Goal: Communication & Community: Answer question/provide support

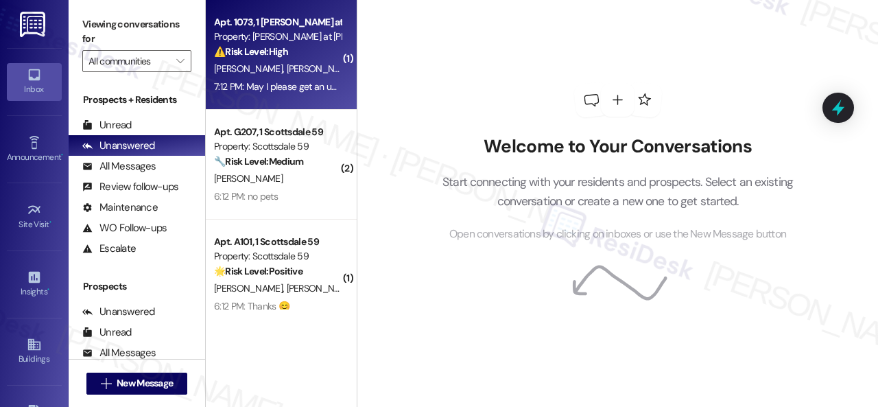
click at [301, 68] on div "[PERSON_NAME] [PERSON_NAME]" at bounding box center [278, 68] width 130 height 17
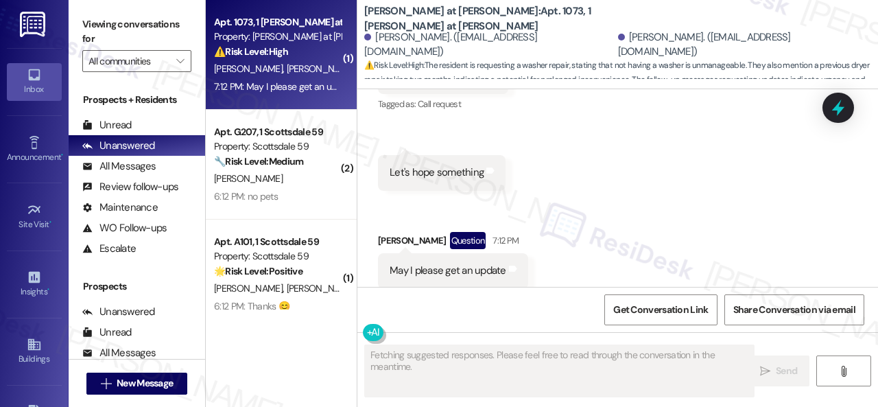
scroll to position [1924, 0]
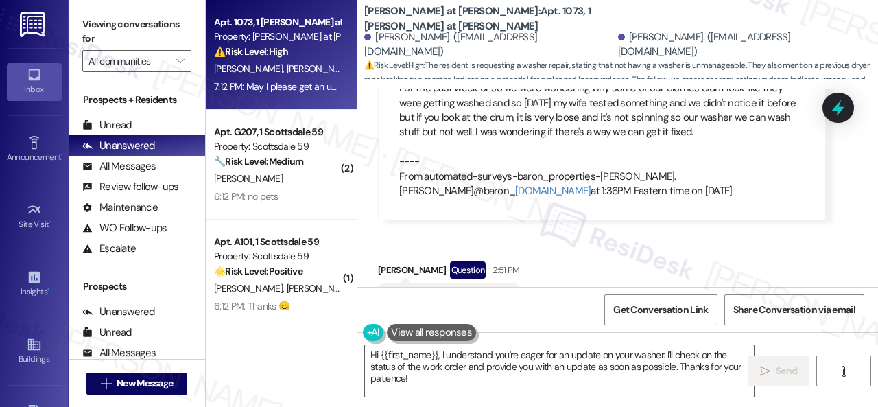
scroll to position [1512, 0]
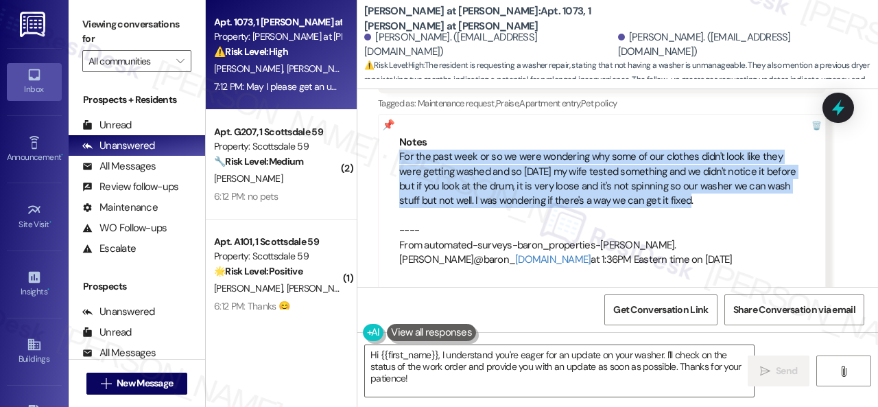
drag, startPoint x: 399, startPoint y: 128, endPoint x: 689, endPoint y: 171, distance: 292.6
click at [689, 171] on div "For the past week or so we were wondering why some of our clothes didn't look l…" at bounding box center [601, 208] width 405 height 117
copy div "For the past week or so we were wondering why some of our clothes didn't look l…"
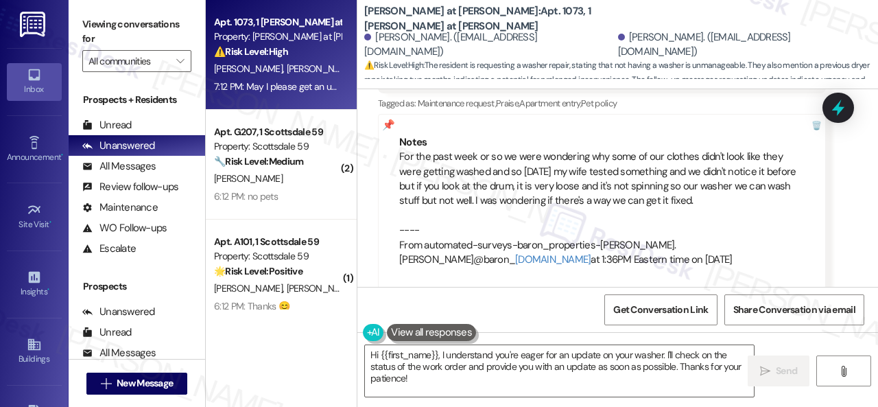
click at [582, 277] on div "Received via SMS [PERSON_NAME] 11:27 AM I had my wife talk with The maintenance…" at bounding box center [617, 157] width 521 height 1142
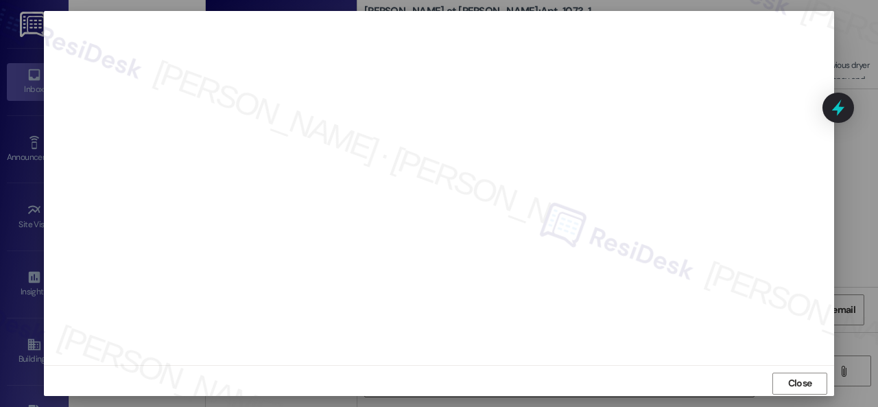
scroll to position [17, 0]
click at [791, 380] on span "Close" at bounding box center [800, 378] width 24 height 14
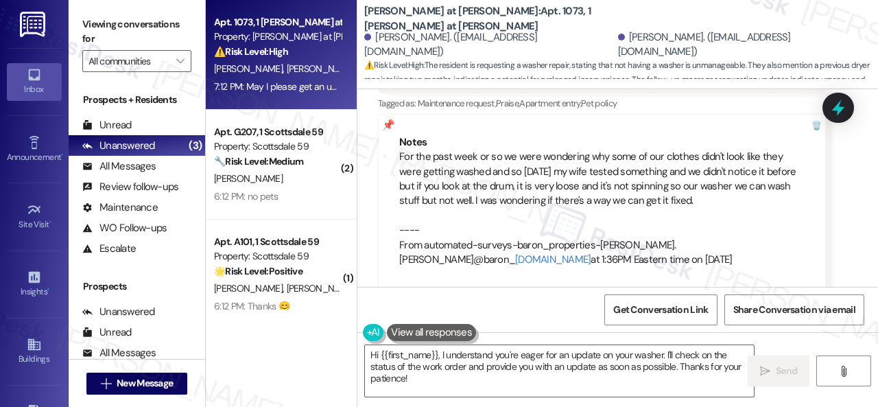
click at [667, 279] on div "Received via SMS [PERSON_NAME] 11:27 AM I had my wife talk with The maintenance…" at bounding box center [617, 157] width 521 height 1142
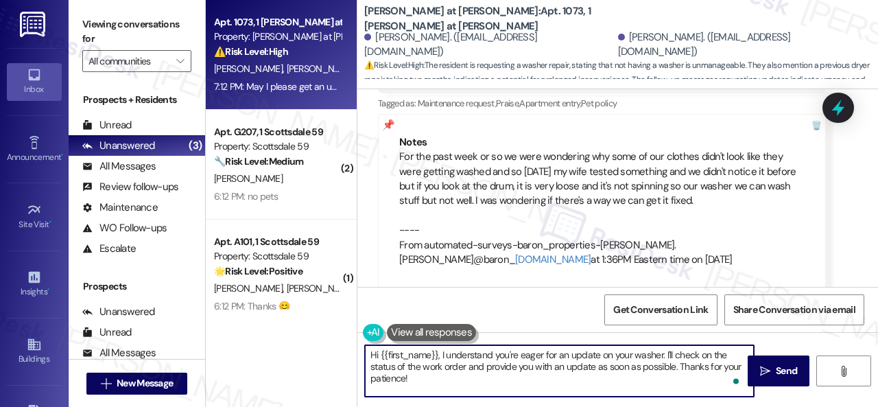
drag, startPoint x: 410, startPoint y: 378, endPoint x: 339, endPoint y: 341, distance: 80.4
click at [339, 341] on div "Apt. 1073, 1 [PERSON_NAME] at [PERSON_NAME] Property: [PERSON_NAME] at [PERSON_…" at bounding box center [542, 203] width 672 height 407
paste textarea "I'm sorry for the delayed response."
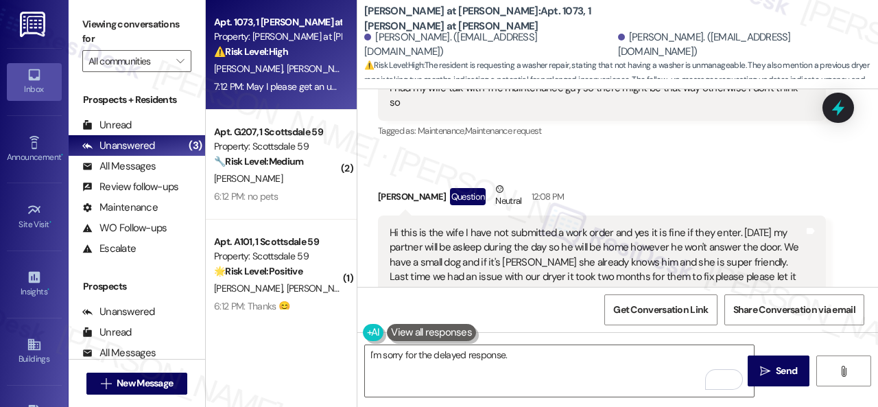
scroll to position [1101, 0]
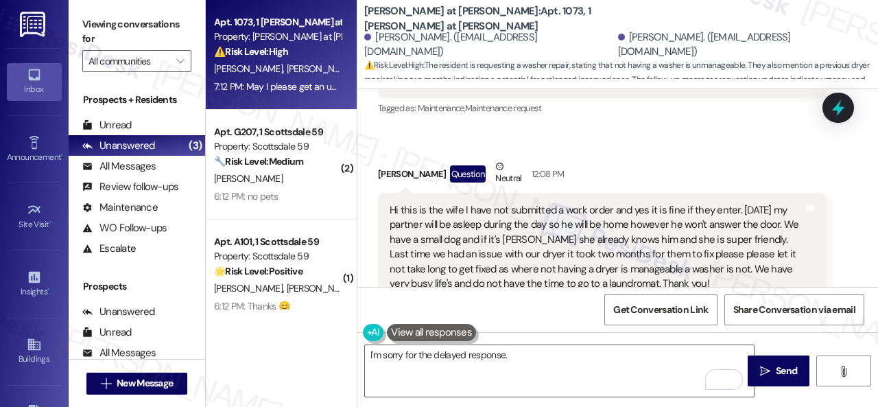
drag, startPoint x: 701, startPoint y: 120, endPoint x: 694, endPoint y: 182, distance: 62.1
click at [701, 149] on div "Received via SMS [PERSON_NAME] Question Neutral 12:08 PM Hi this is the wife I …" at bounding box center [602, 240] width 469 height 183
click at [556, 355] on textarea "I'm sorry for the delayed response." at bounding box center [559, 370] width 389 height 51
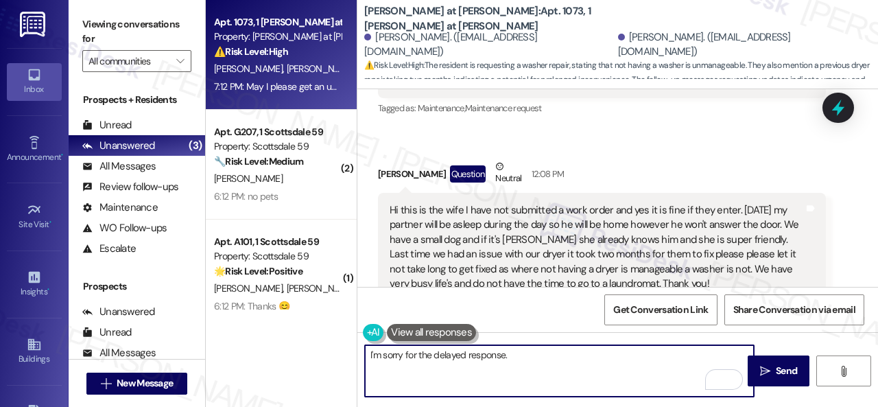
paste textarea "I've submitted a work order on your behalf and notified the site team. Please l…"
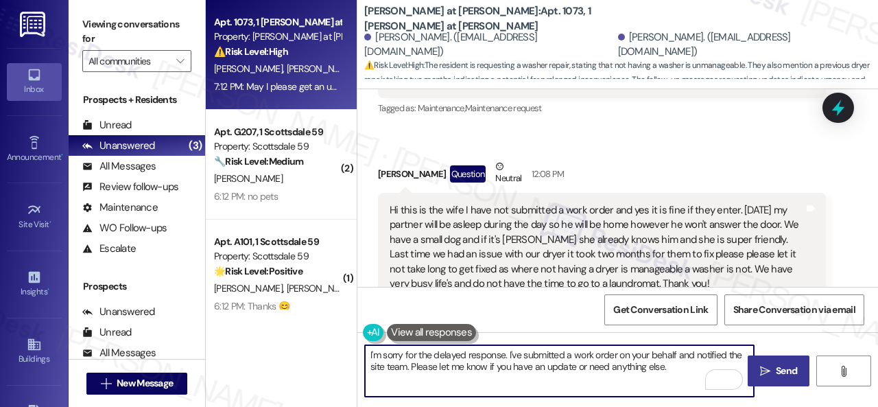
type textarea "I'm sorry for the delayed response. I've submitted a work order on your behalf …"
click at [776, 374] on span "Send" at bounding box center [786, 371] width 21 height 14
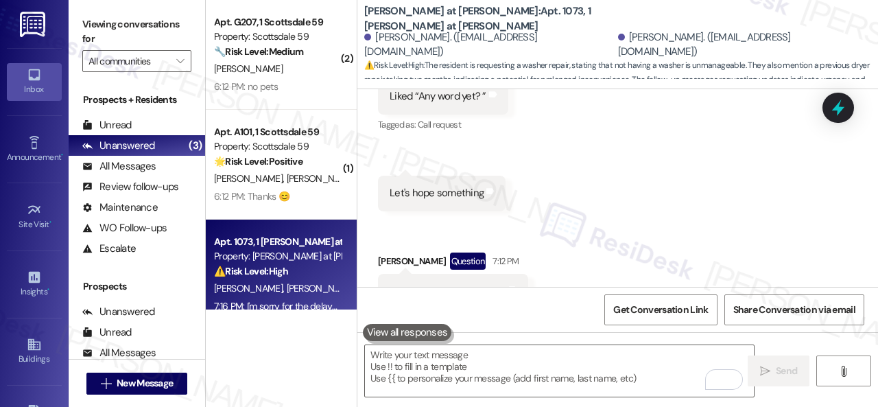
scroll to position [1924, 0]
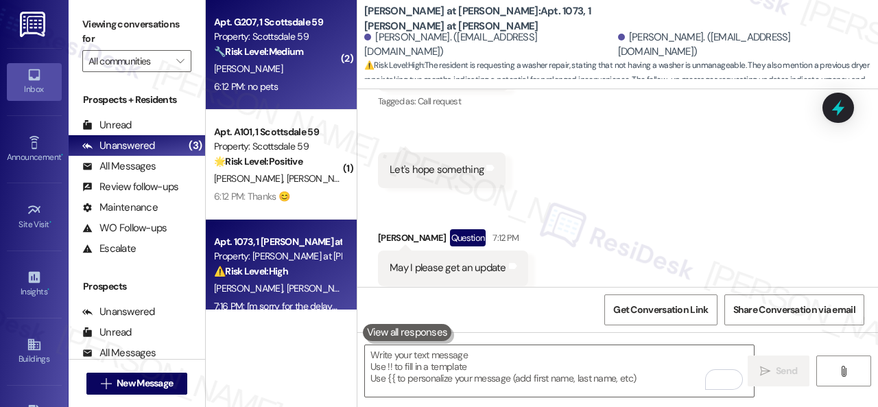
click at [292, 69] on div "[PERSON_NAME]" at bounding box center [278, 68] width 130 height 17
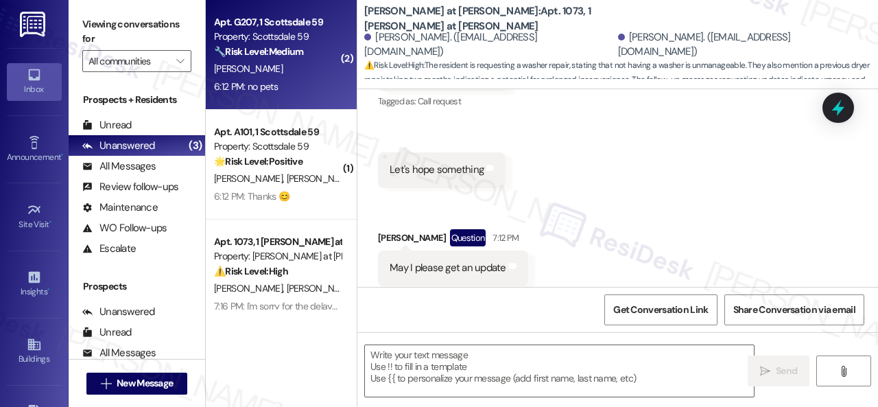
type textarea "Fetching suggested responses. Please feel free to read through the conversation…"
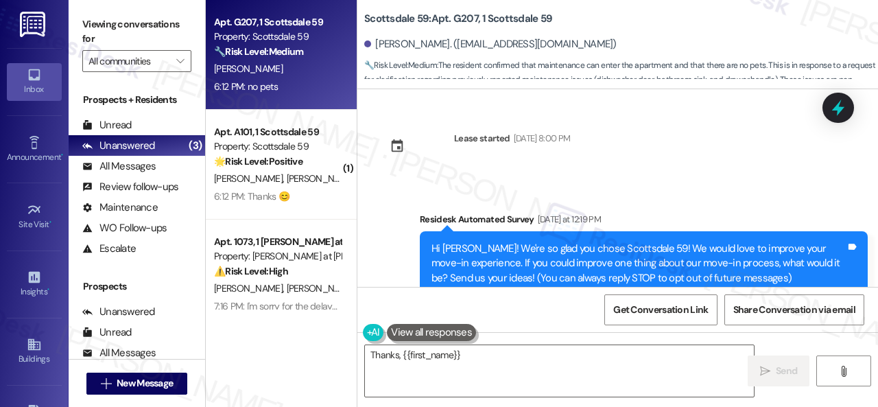
scroll to position [1639, 0]
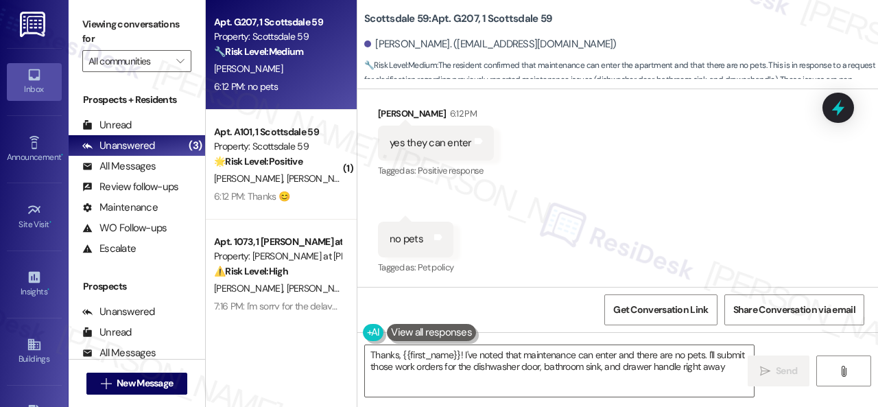
type textarea "Thanks, {{first_name}}! I've noted that maintenance can enter and there are no …"
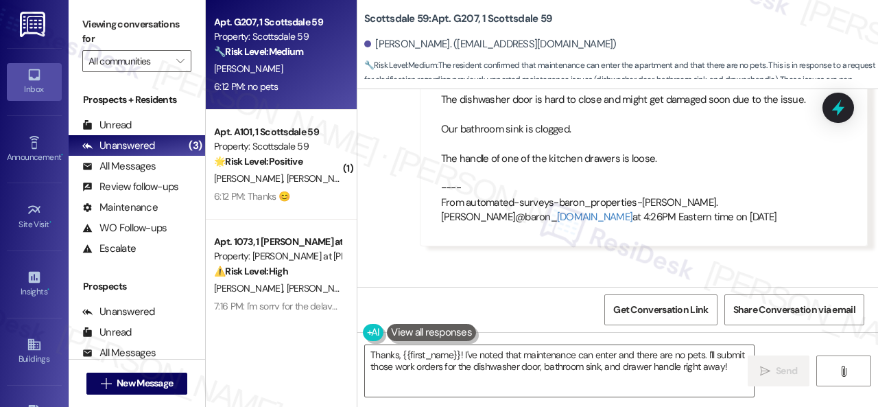
scroll to position [1434, 0]
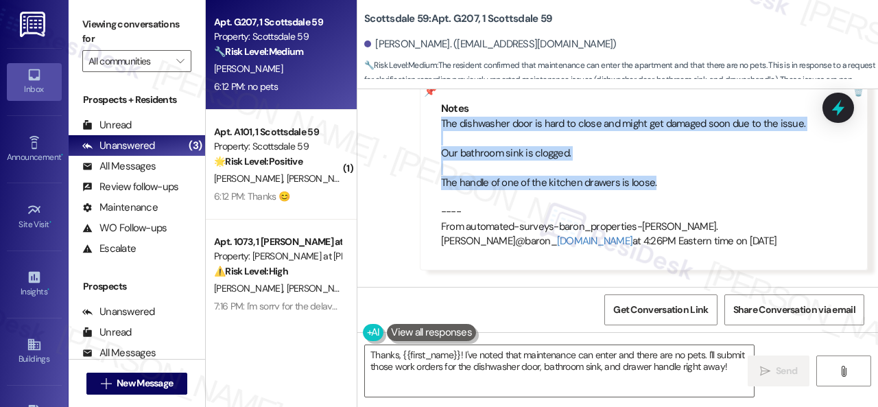
drag, startPoint x: 438, startPoint y: 125, endPoint x: 651, endPoint y: 176, distance: 219.5
click at [651, 176] on div "Notes The dishwasher door is hard to close and might get damaged soon due to th…" at bounding box center [644, 174] width 448 height 189
copy div "The dishwasher door is hard to close and might get damaged soon due to the issu…"
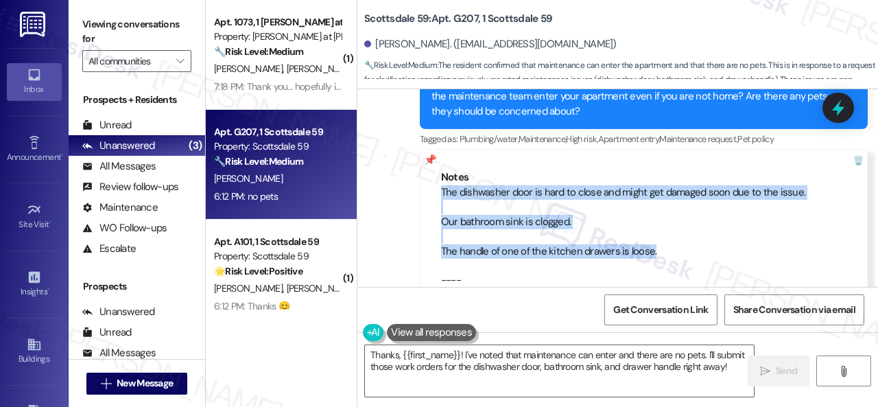
scroll to position [1297, 0]
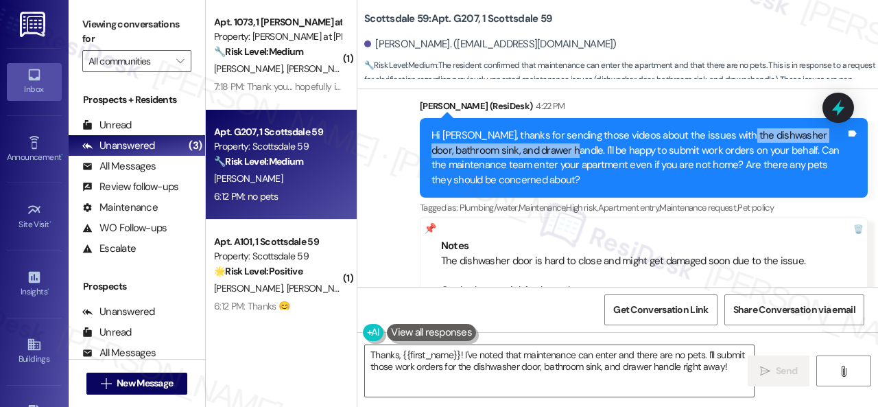
drag, startPoint x: 727, startPoint y: 132, endPoint x: 574, endPoint y: 156, distance: 155.5
click at [574, 156] on div "Hi [PERSON_NAME], thanks for sending those videos about the issues with the dis…" at bounding box center [639, 157] width 414 height 59
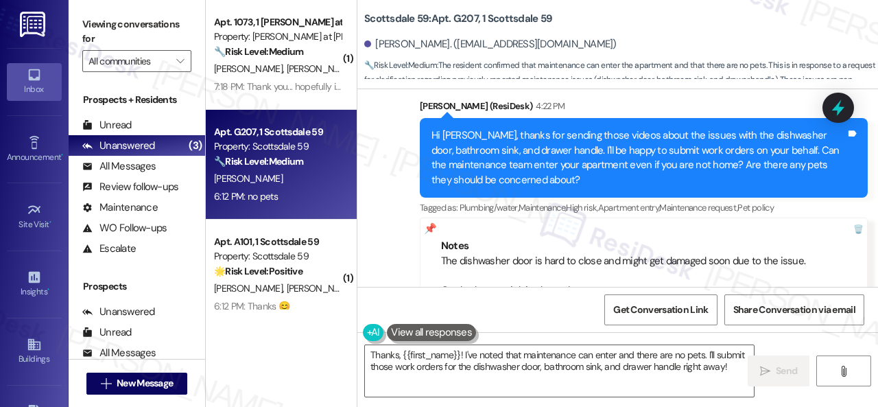
click at [746, 151] on div "Hi [PERSON_NAME], thanks for sending those videos about the issues with the dis…" at bounding box center [639, 157] width 414 height 59
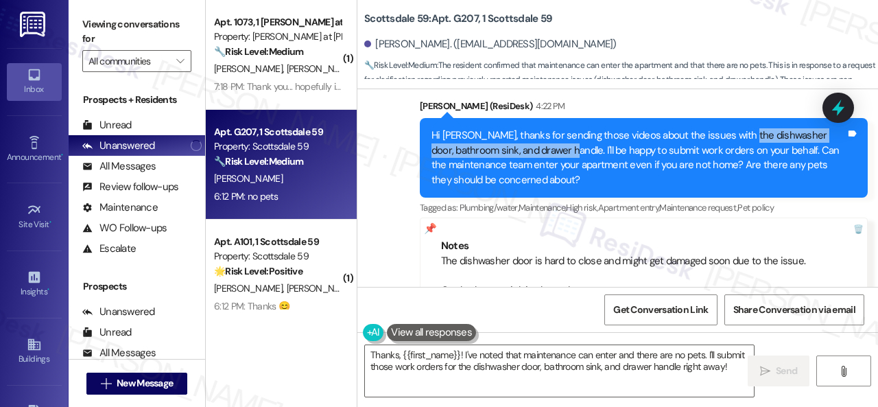
drag, startPoint x: 733, startPoint y: 134, endPoint x: 574, endPoint y: 152, distance: 160.2
click at [574, 152] on div "Hi [PERSON_NAME], thanks for sending those videos about the issues with the dis…" at bounding box center [639, 157] width 414 height 59
copy div "ishwasher door, bathroom sink, and drawer handle"
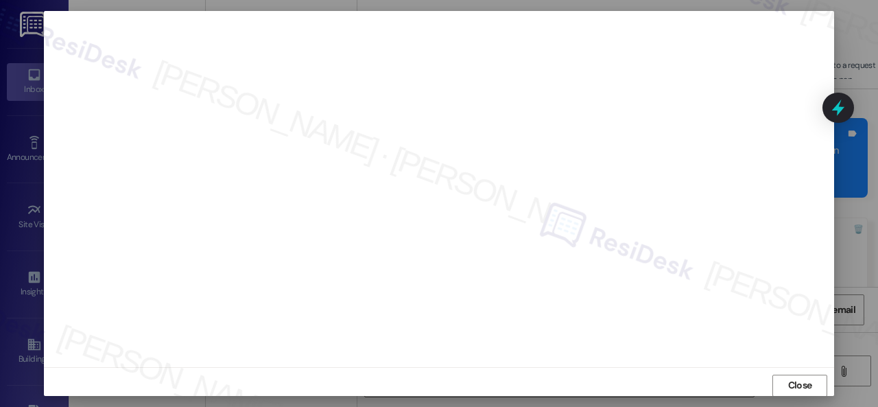
scroll to position [17, 0]
click at [781, 375] on button "Close" at bounding box center [800, 379] width 55 height 22
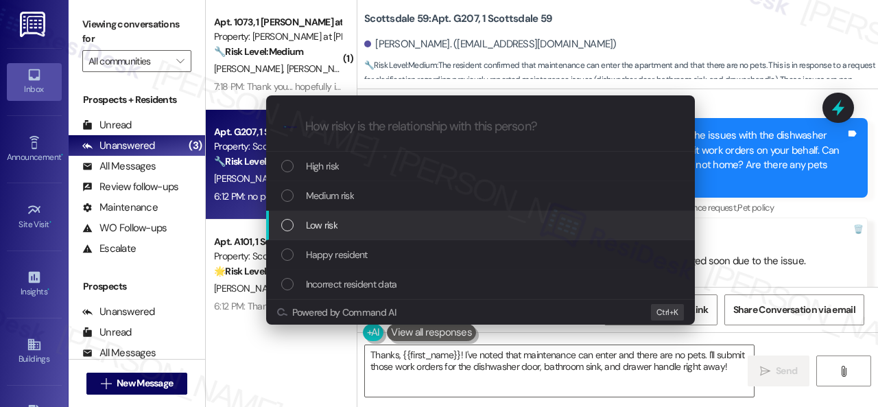
click at [753, 244] on div "Escalate Conversation How risky is the relationship with this person? Topics (e…" at bounding box center [439, 203] width 878 height 407
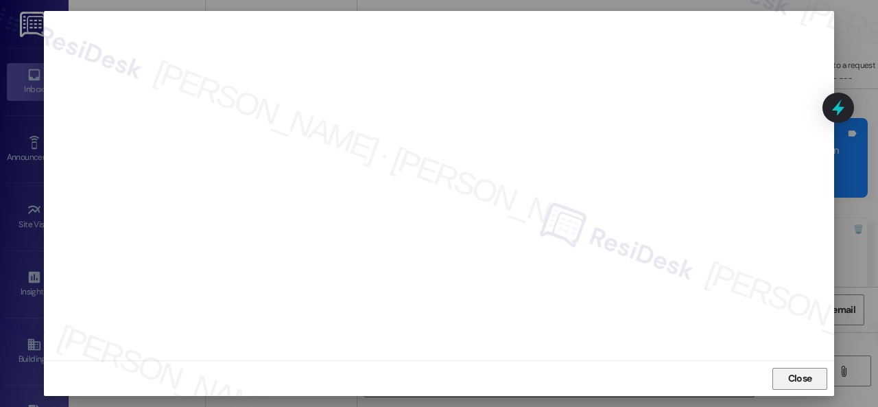
click at [795, 381] on span "Close" at bounding box center [800, 378] width 24 height 14
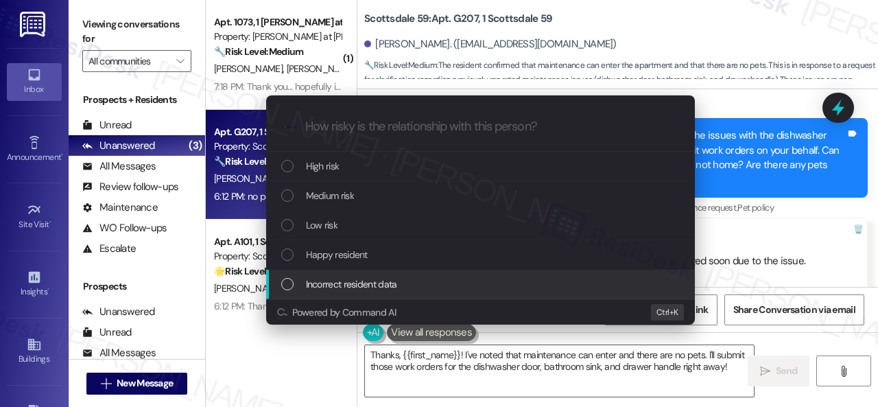
click at [734, 239] on div "Escalate Conversation How risky is the relationship with this person? Topics (e…" at bounding box center [439, 203] width 878 height 407
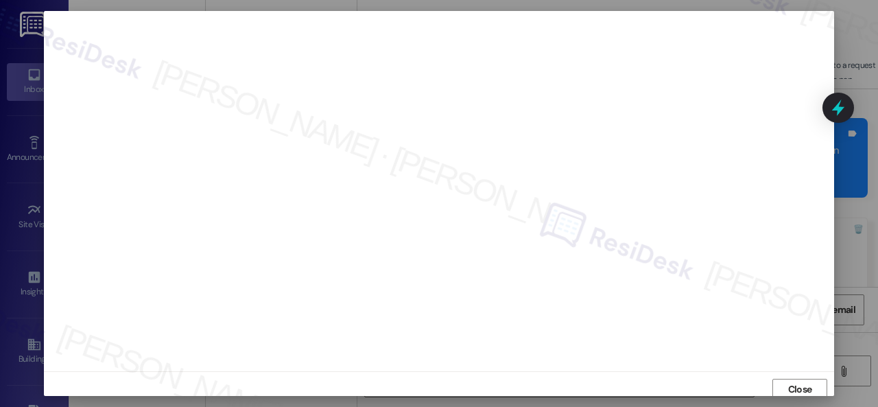
scroll to position [0, 0]
click at [790, 391] on span "Close" at bounding box center [800, 395] width 24 height 14
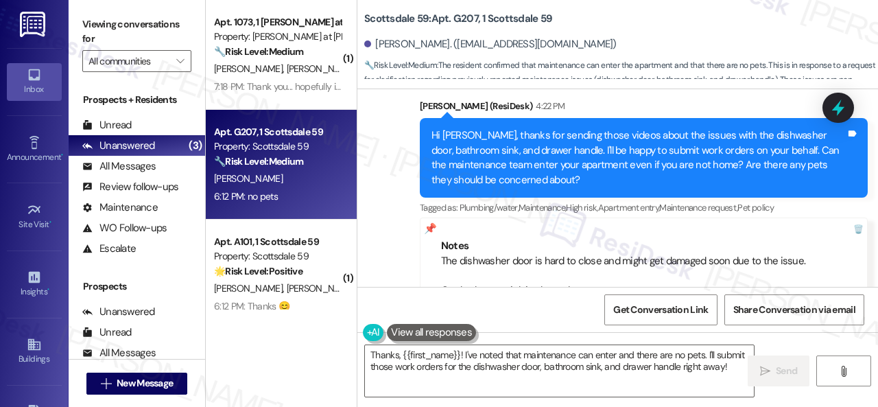
click at [395, 213] on div "Sent via SMS [PERSON_NAME] (ResiDesk) 4:22 PM Hi [PERSON_NAME], thanks for send…" at bounding box center [617, 242] width 521 height 349
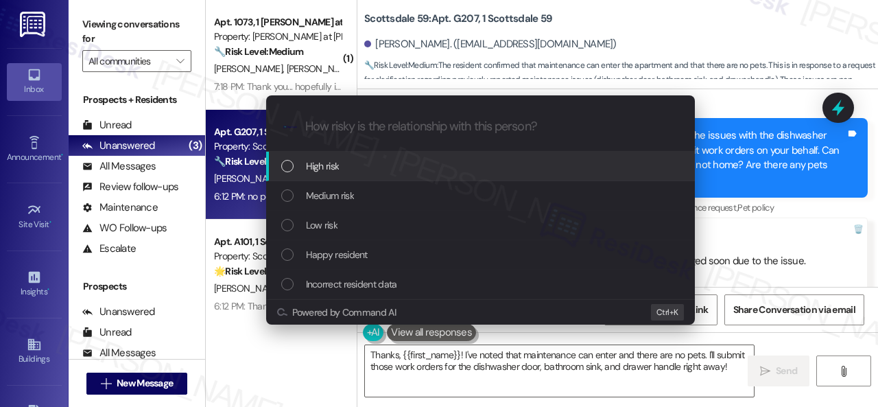
click at [313, 167] on span "High risk" at bounding box center [323, 165] width 34 height 15
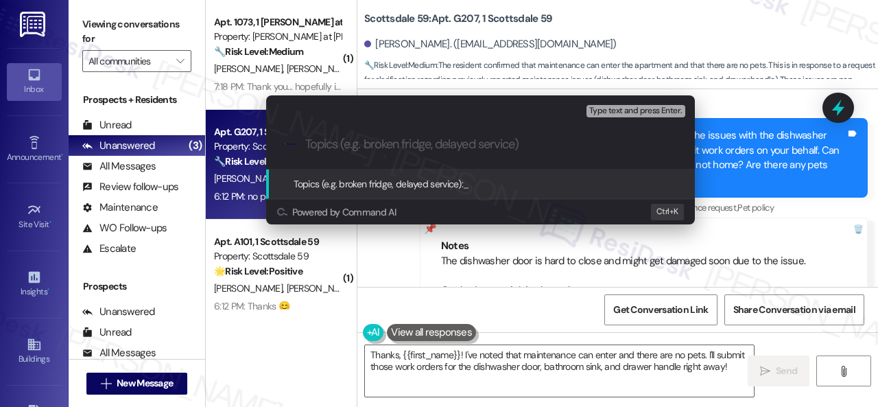
paste input "New work order/s submitted - Dishwasher door, bathroom sink, and drawer handle"
type input "New work order/s submitted - Dishwasher door, bathroom sink, and drawer handle"
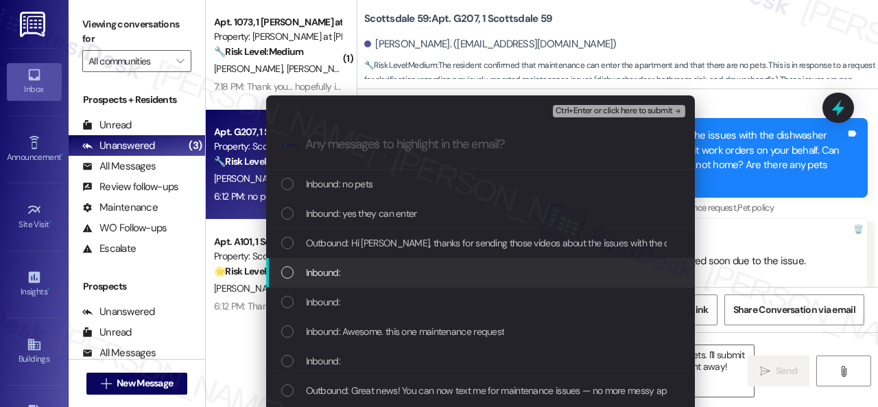
click at [329, 272] on span "Inbound:" at bounding box center [323, 272] width 34 height 15
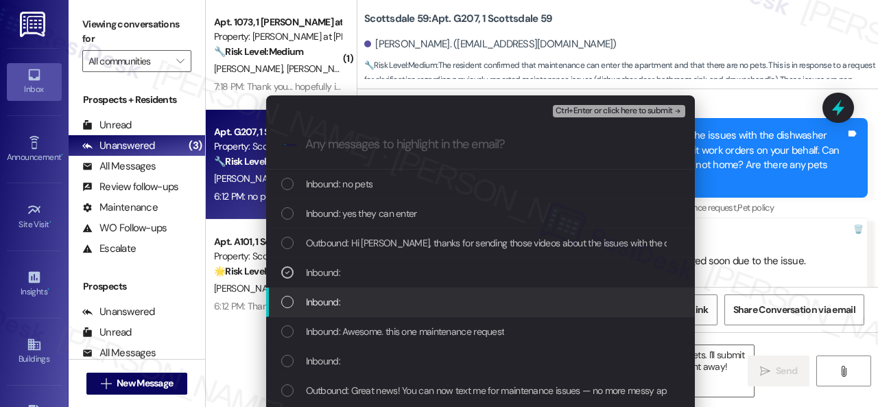
click at [328, 300] on span "Inbound:" at bounding box center [323, 301] width 34 height 15
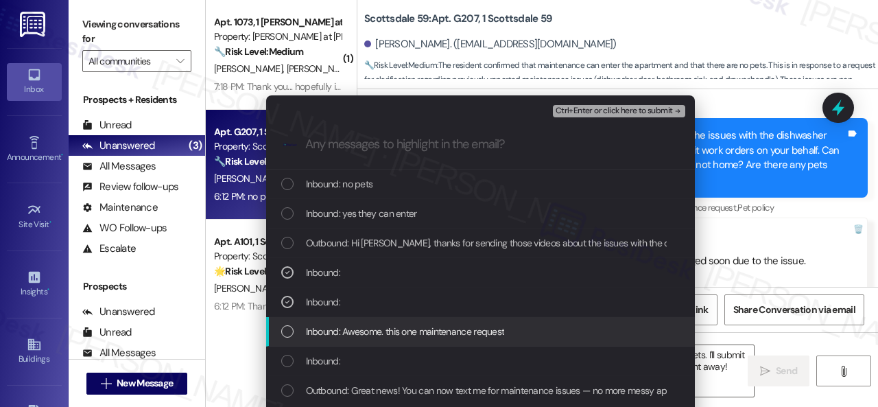
click at [336, 338] on span "Inbound: Awesome. this one maintenance request" at bounding box center [405, 331] width 199 height 15
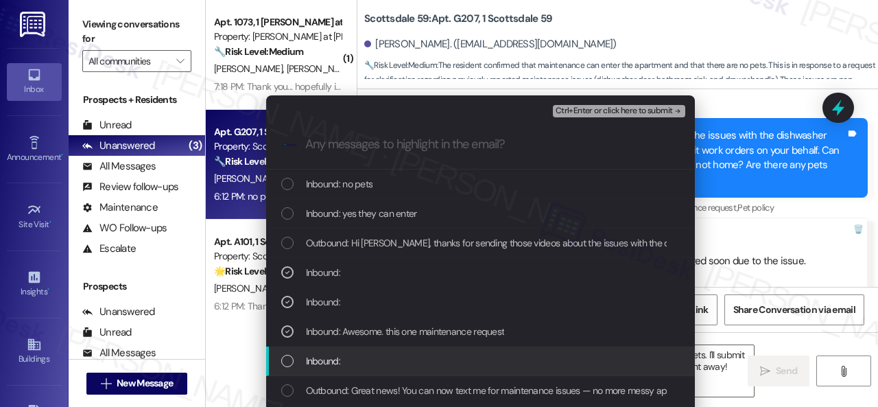
click at [329, 356] on span "Inbound:" at bounding box center [323, 360] width 34 height 15
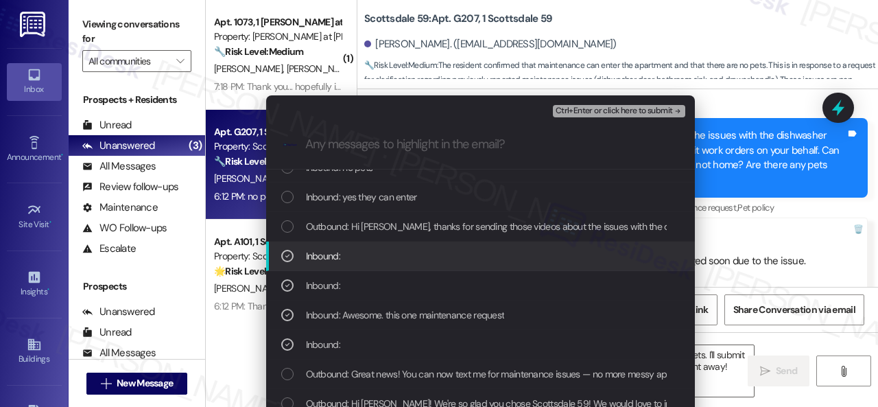
scroll to position [25, 0]
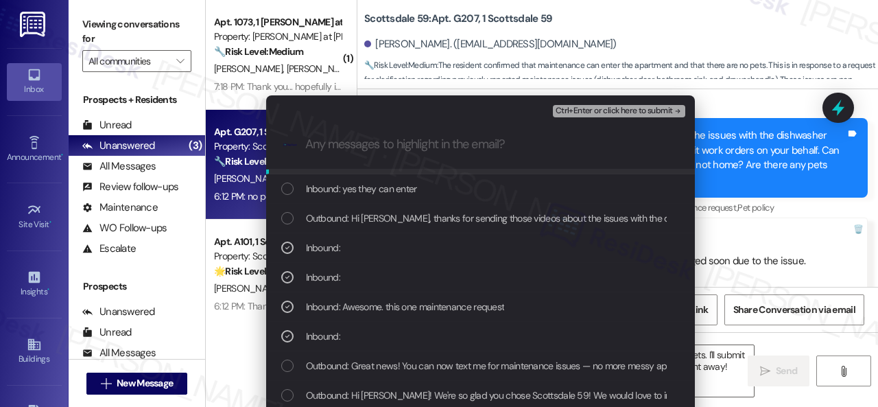
click at [601, 115] on span "Ctrl+Enter or click here to submit" at bounding box center [614, 111] width 117 height 10
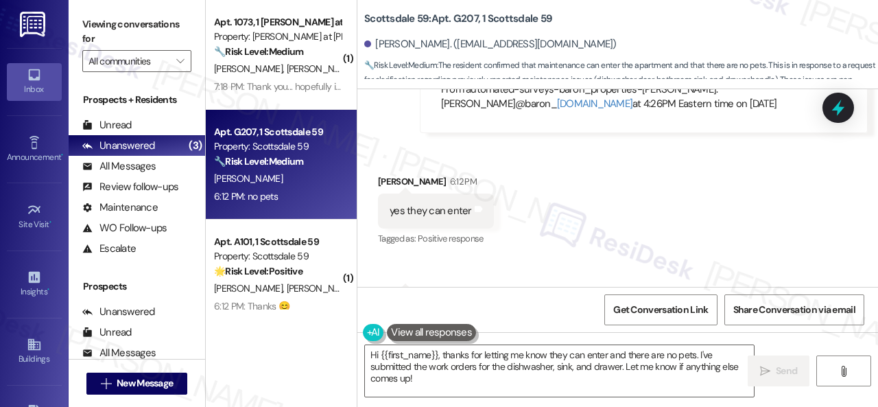
scroll to position [1640, 0]
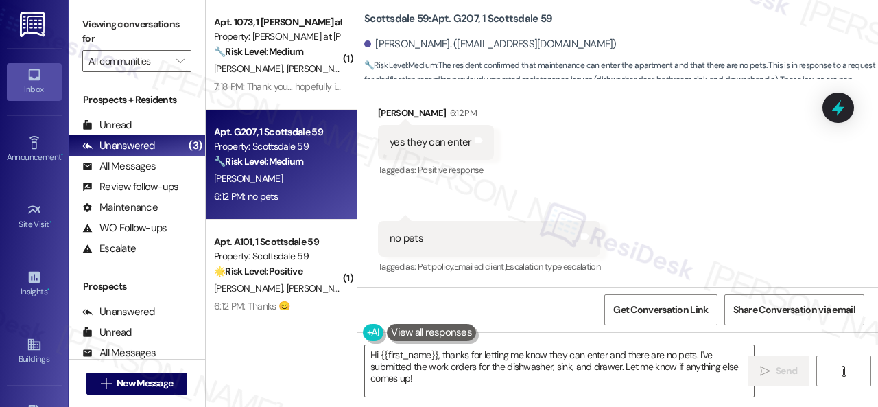
click at [701, 187] on div "Received via SMS [PERSON_NAME] 6:12 PM yes they can enter Tags and notes Tagged…" at bounding box center [617, 181] width 521 height 213
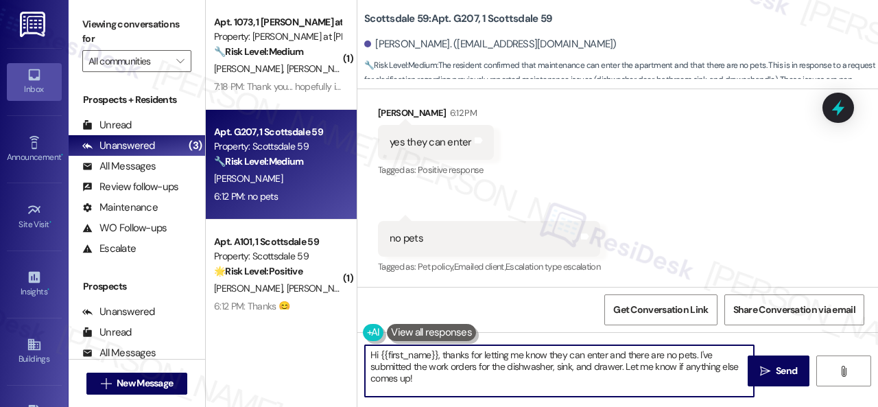
drag, startPoint x: 349, startPoint y: 349, endPoint x: 340, endPoint y: 341, distance: 11.2
click at [335, 340] on div "( 1 ) Apt. 1073, 1 [PERSON_NAME] at [PERSON_NAME] Property: [PERSON_NAME] at [P…" at bounding box center [542, 203] width 672 height 407
paste textarea "Thank you. I've submitted work orders on your behalf and notified the site team…"
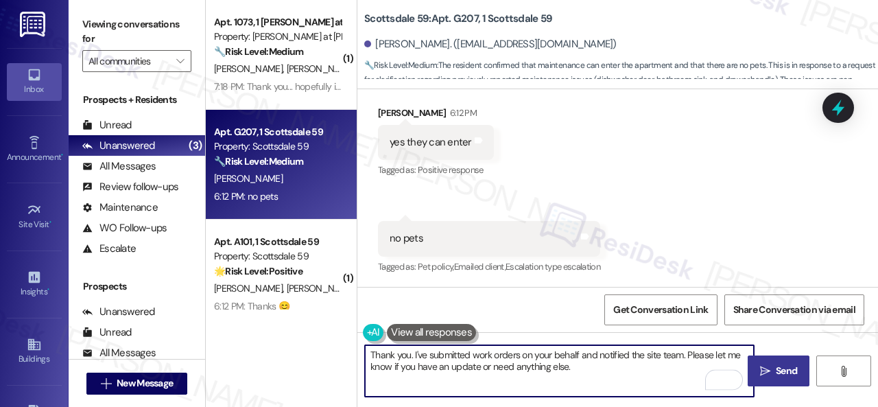
type textarea "Thank you. I've submitted work orders on your behalf and notified the site team…"
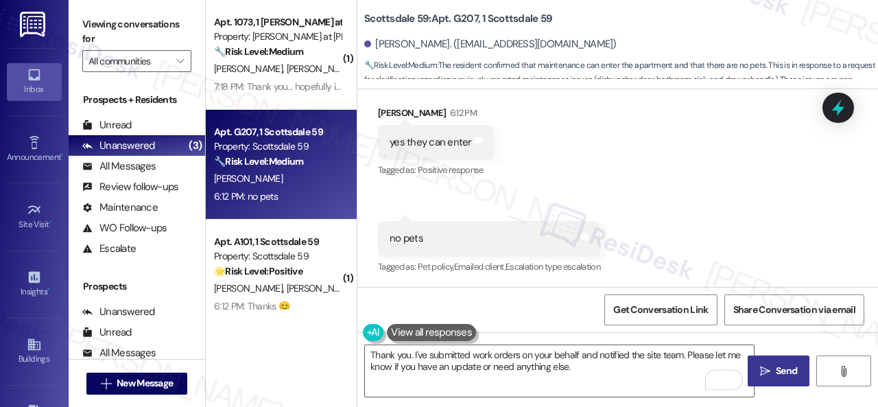
click at [767, 364] on span " Send" at bounding box center [778, 371] width 43 height 14
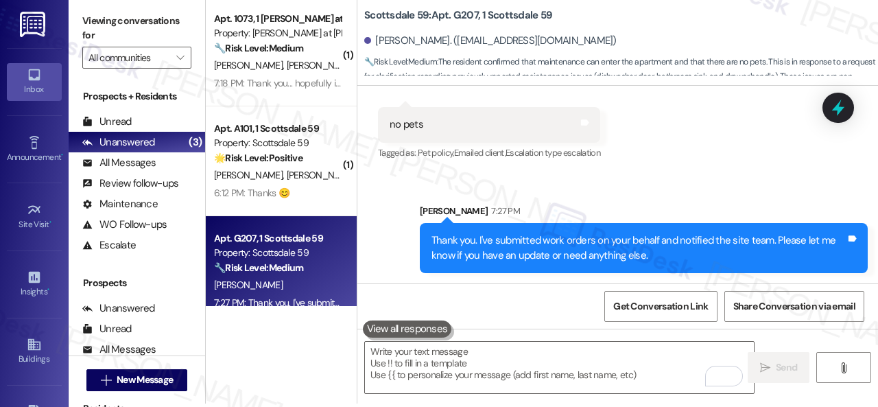
scroll to position [4, 0]
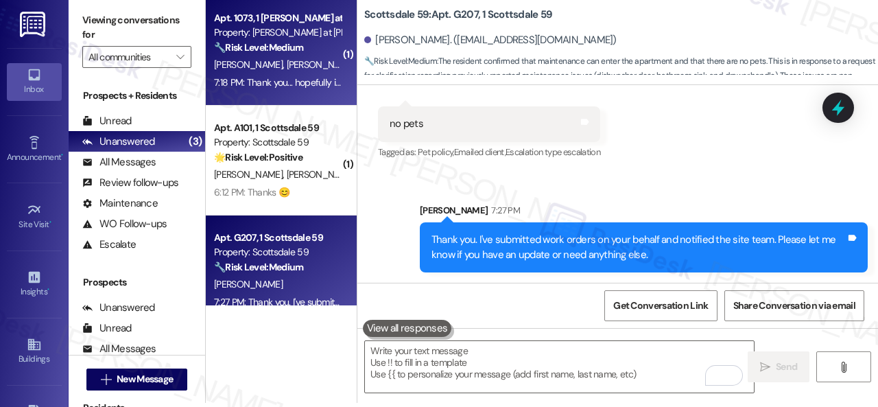
click at [301, 70] on div "[PERSON_NAME] [PERSON_NAME]" at bounding box center [278, 64] width 130 height 17
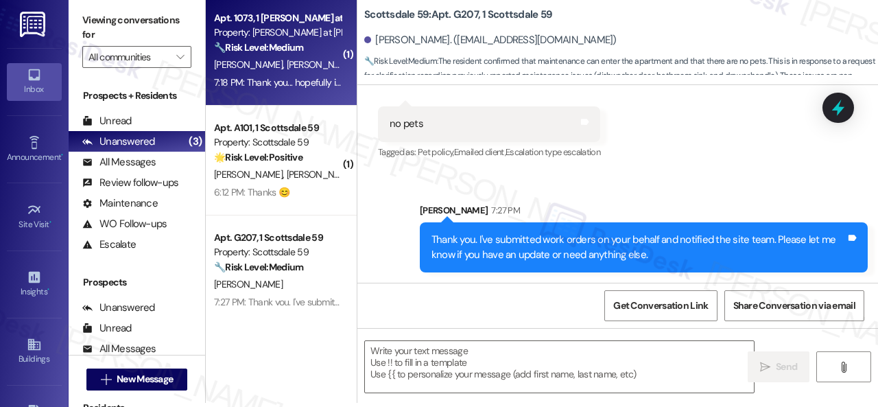
type textarea "Fetching suggested responses. Please feel free to read through the conversation…"
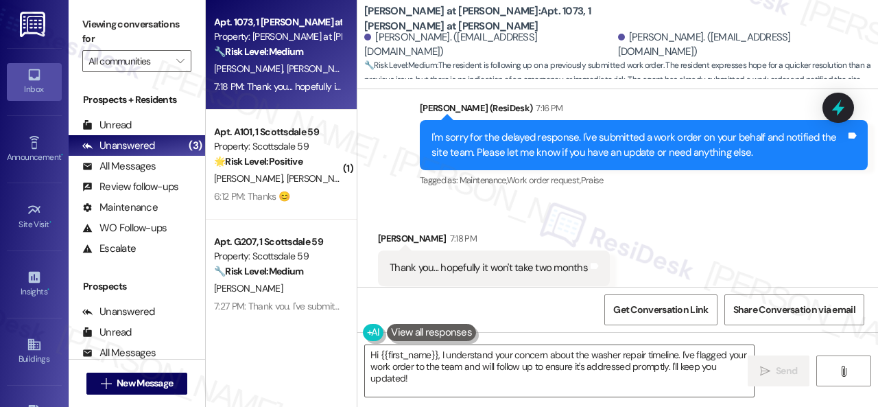
scroll to position [2171, 0]
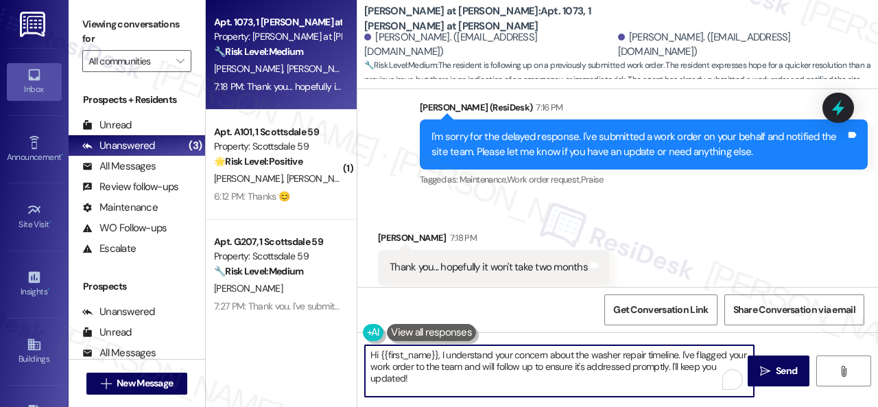
drag, startPoint x: 376, startPoint y: 368, endPoint x: 259, endPoint y: 346, distance: 118.7
click at [274, 335] on div "Apt. 1073, 1 [PERSON_NAME] at [PERSON_NAME] Property: [PERSON_NAME] at [PERSON_…" at bounding box center [542, 203] width 672 height 407
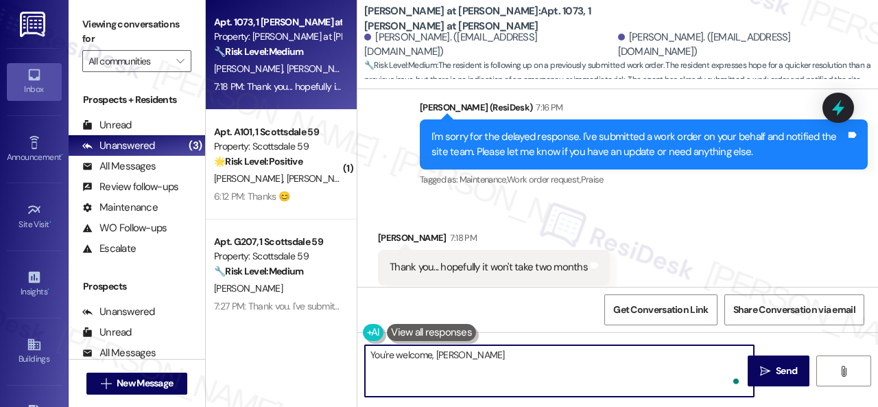
type textarea "You're welcome, [PERSON_NAME]!"
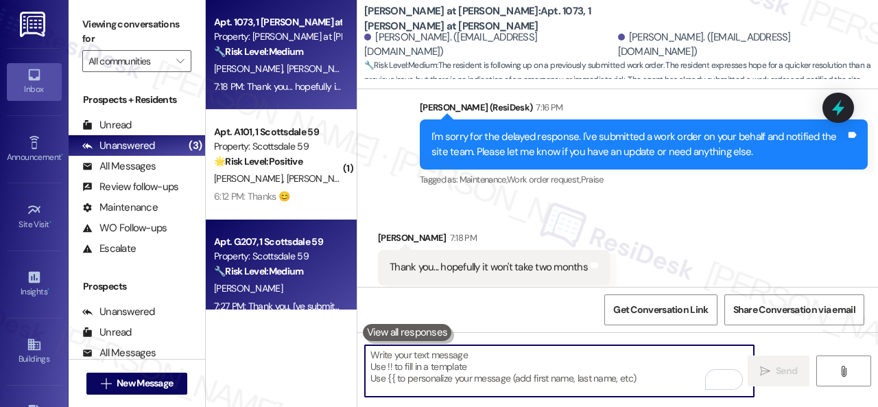
scroll to position [2170, 0]
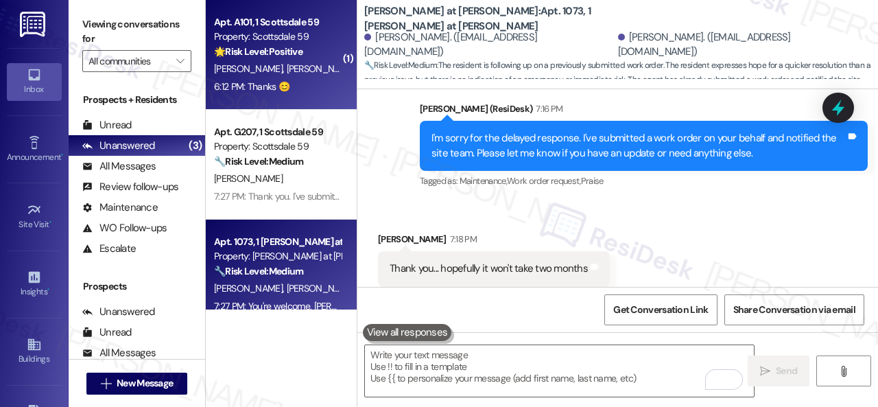
click at [316, 97] on div "Apt. A101, 1 Scottsdale 59 Property: Scottsdale 59 🌟 Risk Level: Positive The r…" at bounding box center [281, 55] width 151 height 110
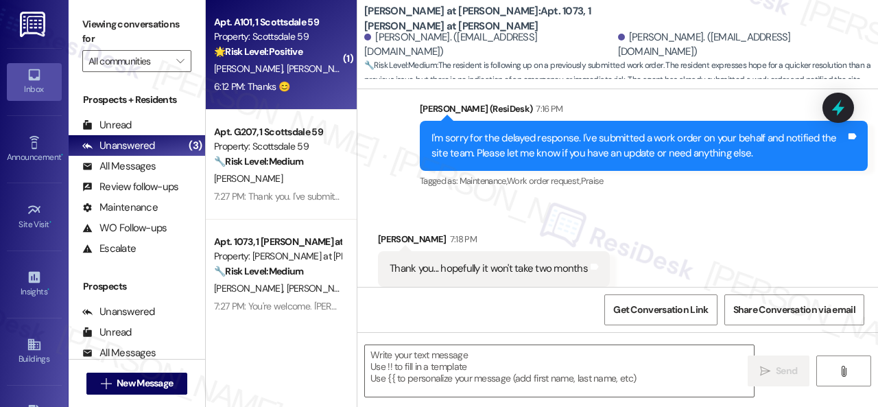
type textarea "Fetching suggested responses. Please feel free to read through the conversation…"
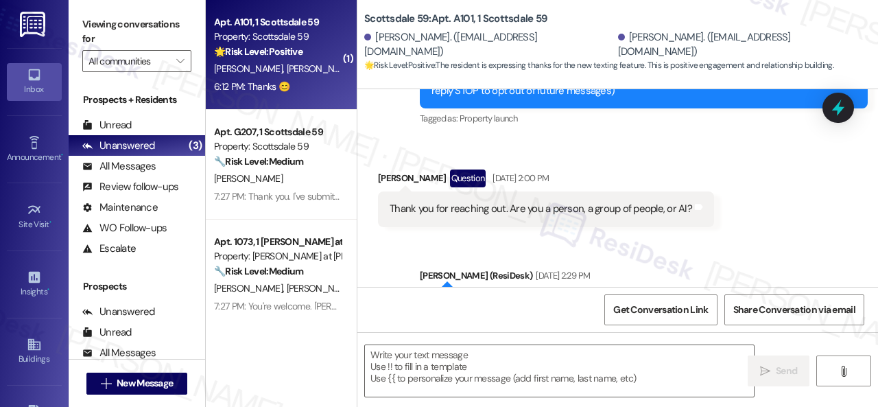
type textarea "Fetching suggested responses. Please feel free to read through the conversation…"
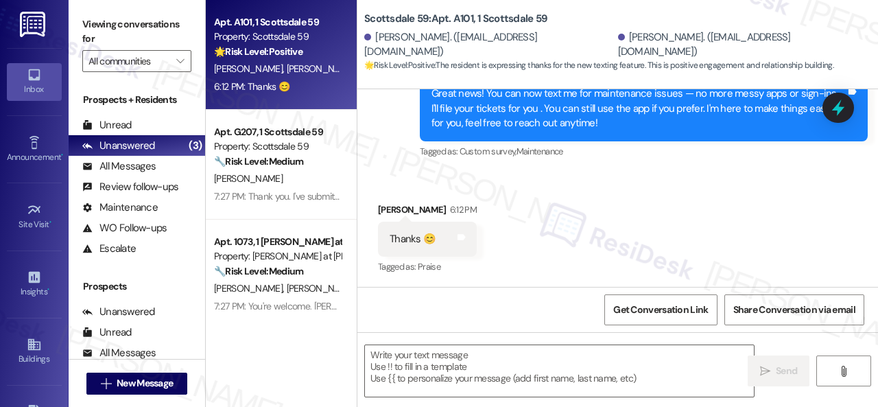
scroll to position [965, 0]
click at [476, 362] on textarea at bounding box center [559, 370] width 389 height 51
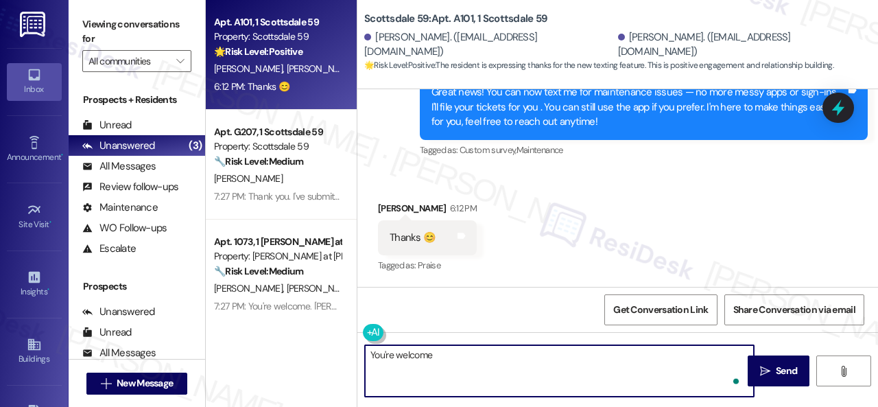
type textarea "You're welcome!"
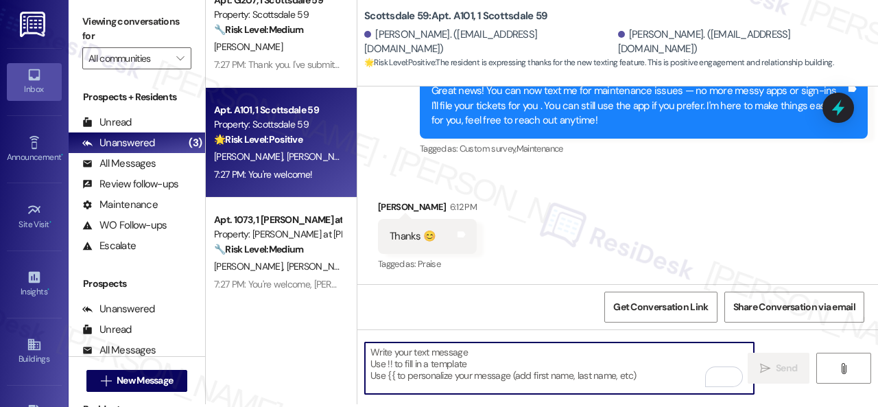
scroll to position [0, 0]
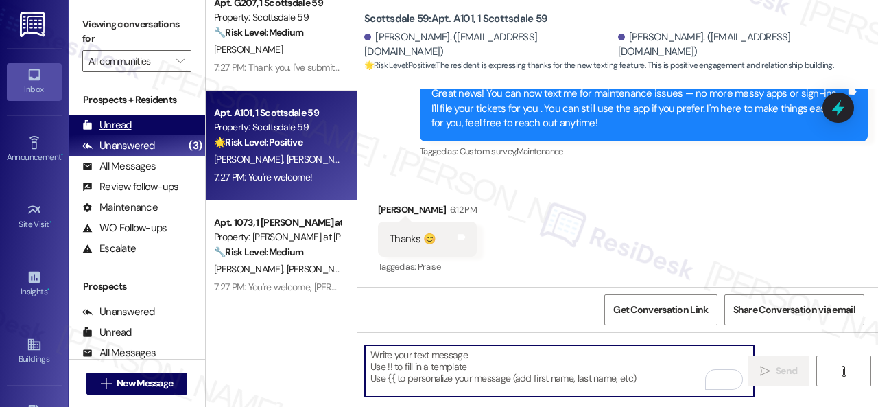
click at [117, 125] on div "Unread" at bounding box center [106, 125] width 49 height 14
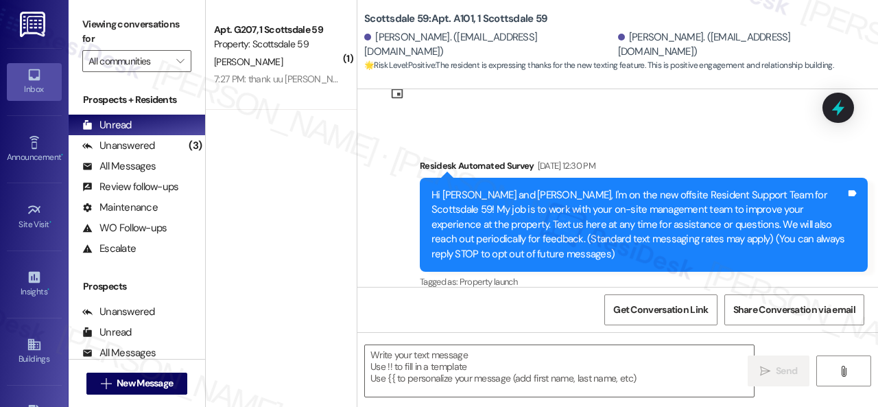
type textarea "Fetching suggested responses. Please feel free to read through the conversation…"
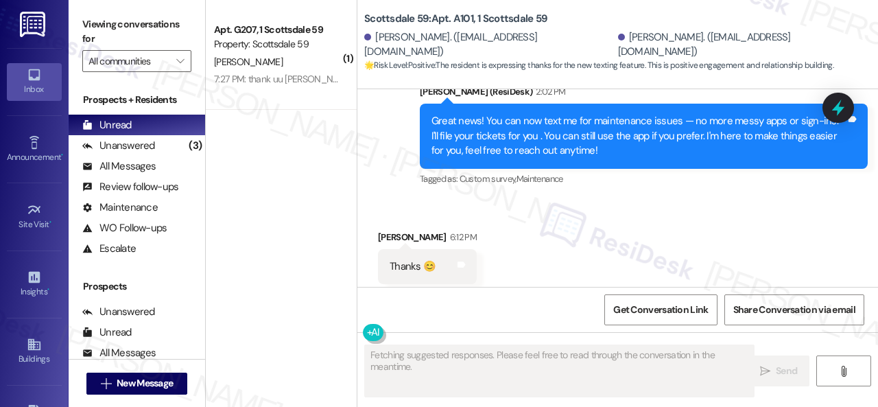
scroll to position [963, 0]
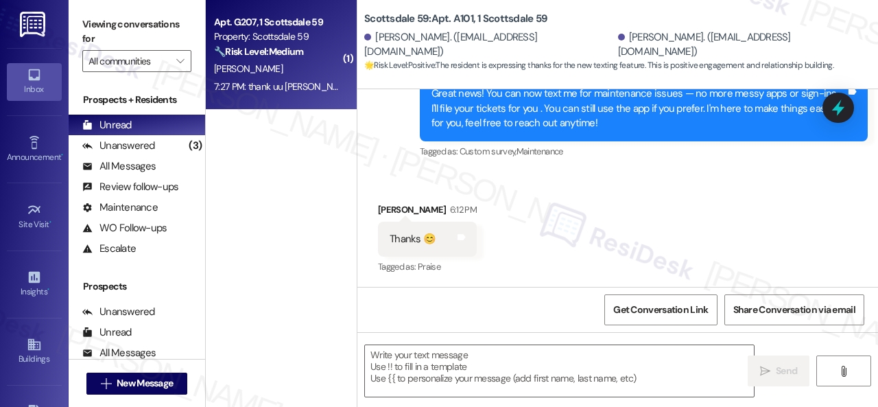
click at [295, 70] on div "[PERSON_NAME]" at bounding box center [278, 68] width 130 height 17
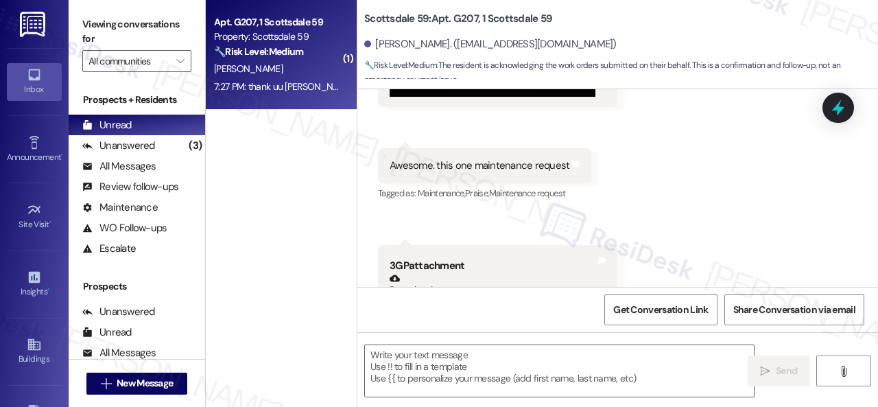
type textarea "Fetching suggested responses. Please feel free to read through the conversation…"
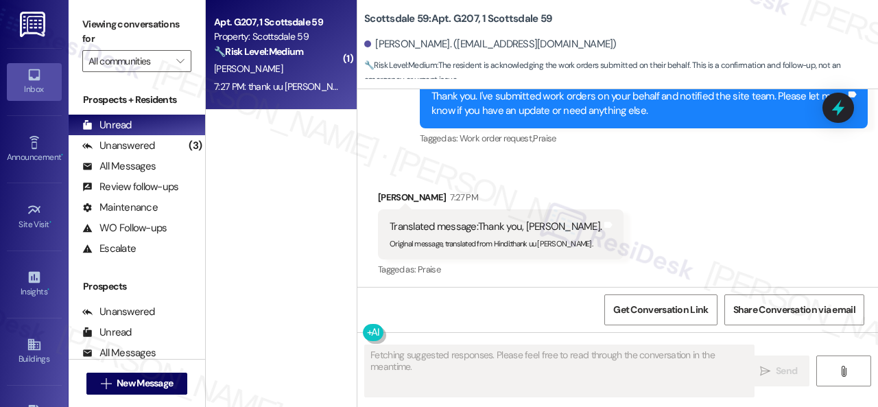
scroll to position [2099, 0]
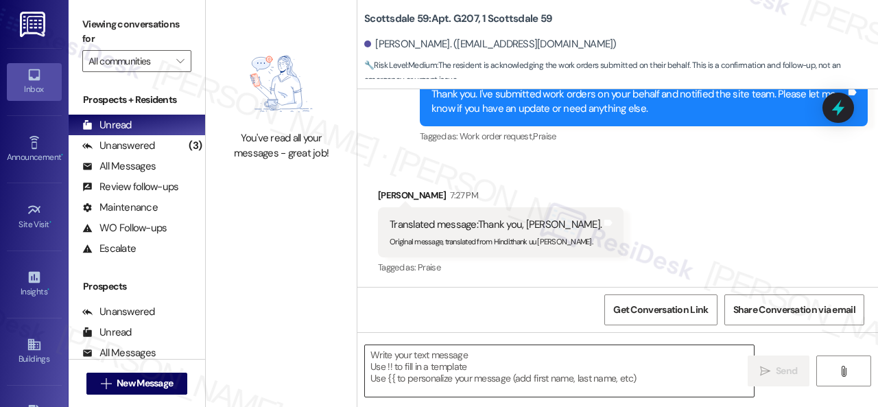
click at [513, 376] on textarea at bounding box center [559, 370] width 389 height 51
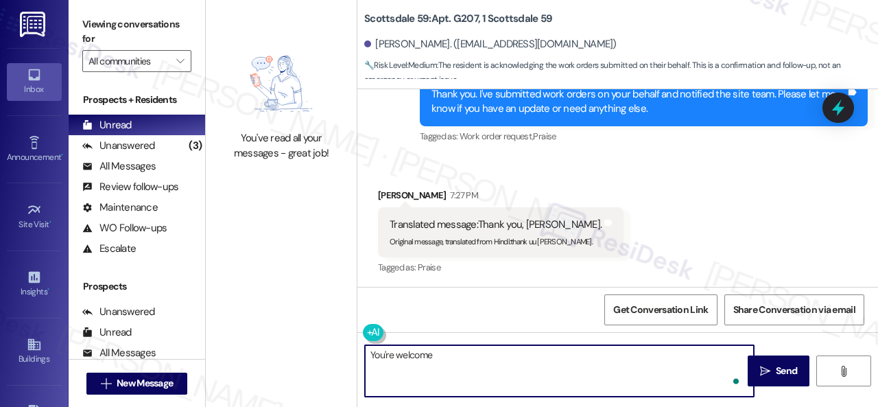
type textarea "You're welcome!"
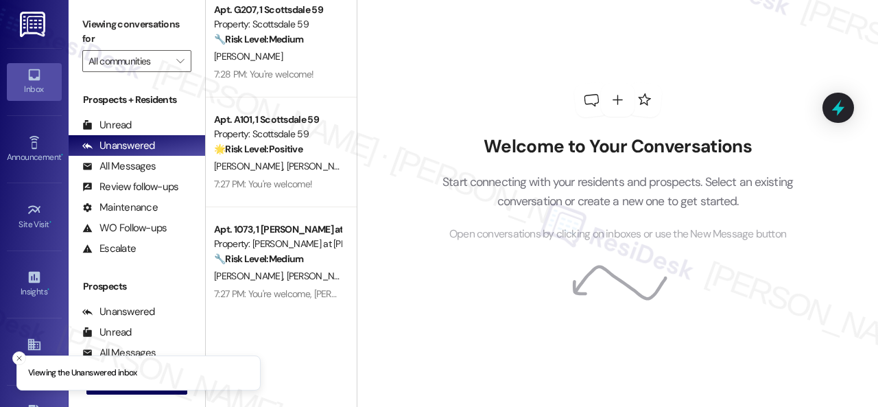
scroll to position [19, 0]
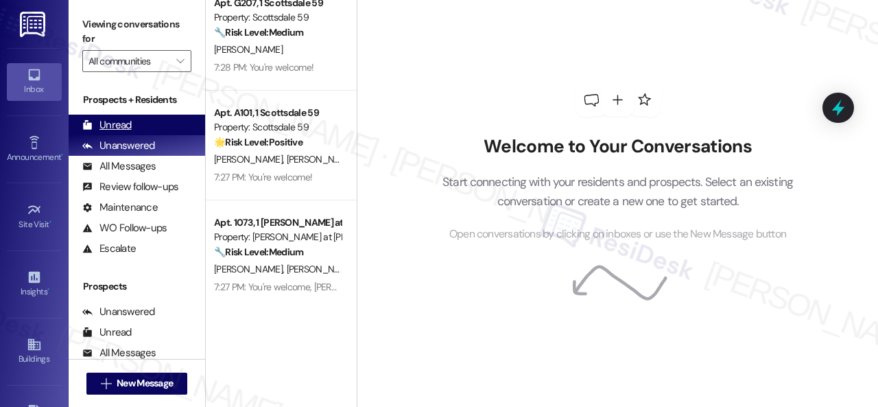
click at [115, 125] on div "Unread" at bounding box center [106, 125] width 49 height 14
